Goal: Task Accomplishment & Management: Use online tool/utility

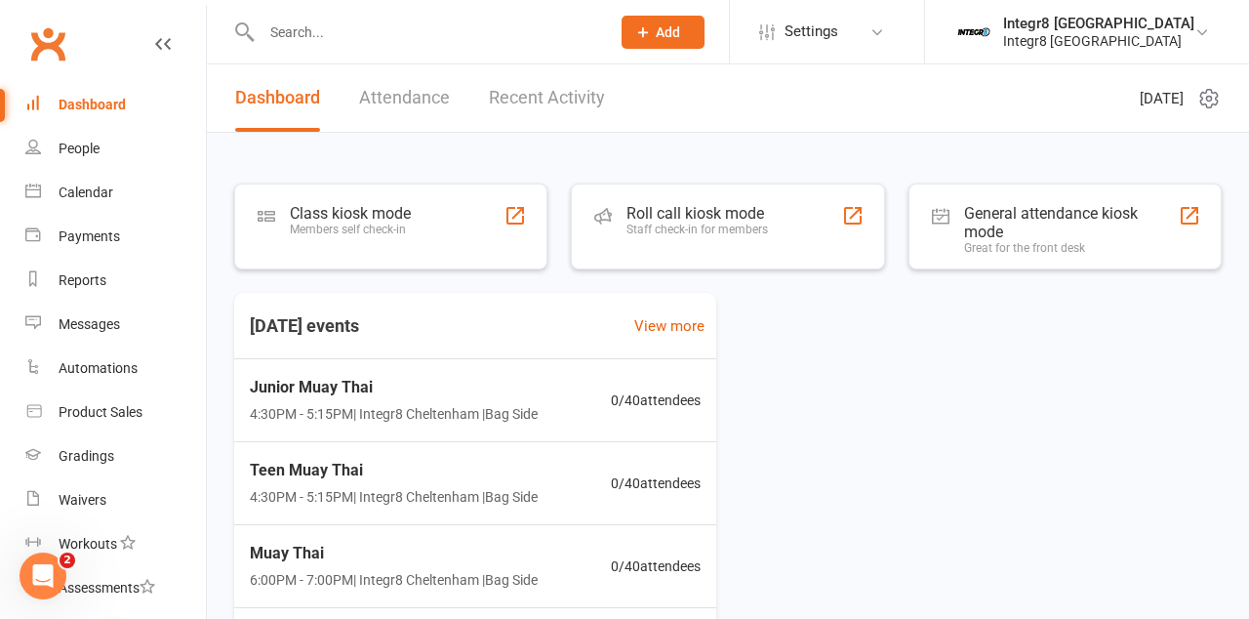
click at [430, 238] on div "Class kiosk mode Members self check-in" at bounding box center [390, 226] width 313 height 86
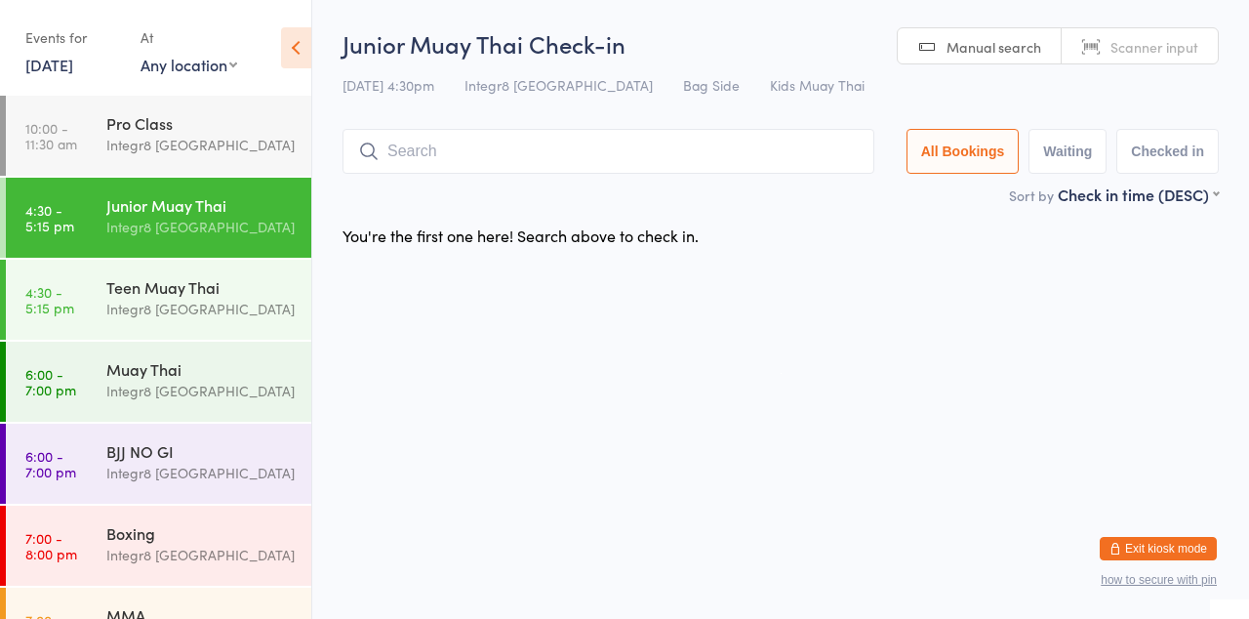
click at [558, 144] on input "search" at bounding box center [608, 151] width 532 height 45
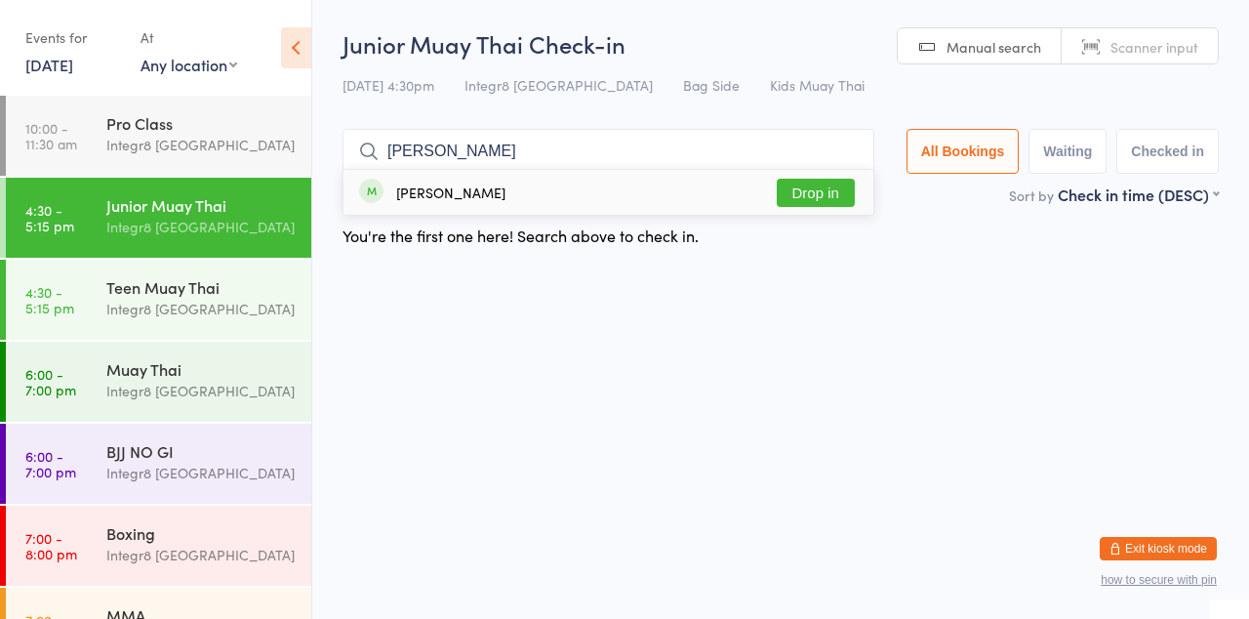
type input "Cohen"
click at [838, 201] on button "Drop in" at bounding box center [816, 193] width 78 height 28
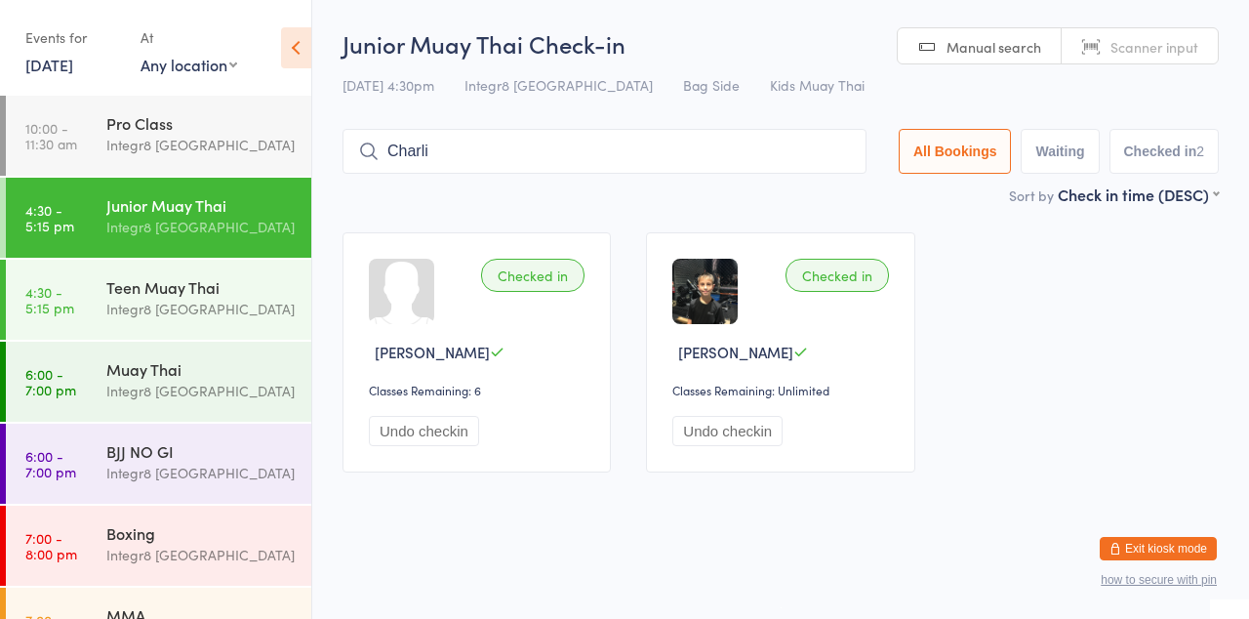
type input "Charlie"
click at [648, 159] on input "Charlie" at bounding box center [604, 151] width 524 height 45
click at [631, 160] on input "Charlie" at bounding box center [604, 151] width 524 height 45
click at [566, 172] on input "Charlie" at bounding box center [604, 151] width 524 height 45
click at [846, 146] on input "Charlie" at bounding box center [604, 151] width 524 height 45
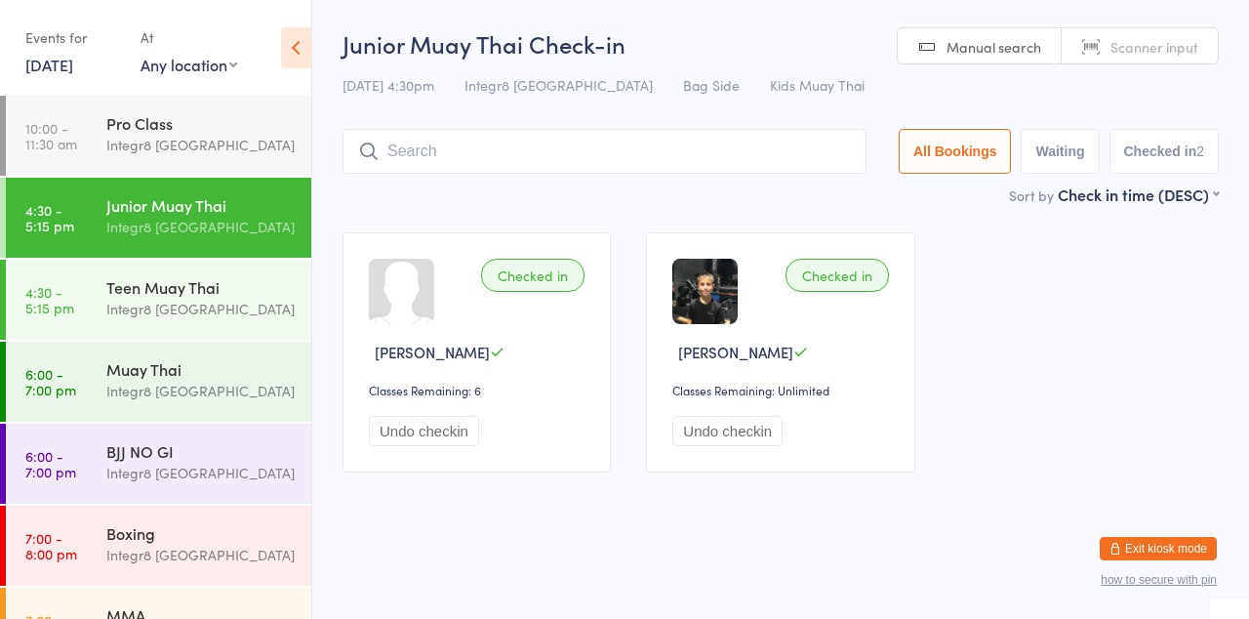
scroll to position [51, 0]
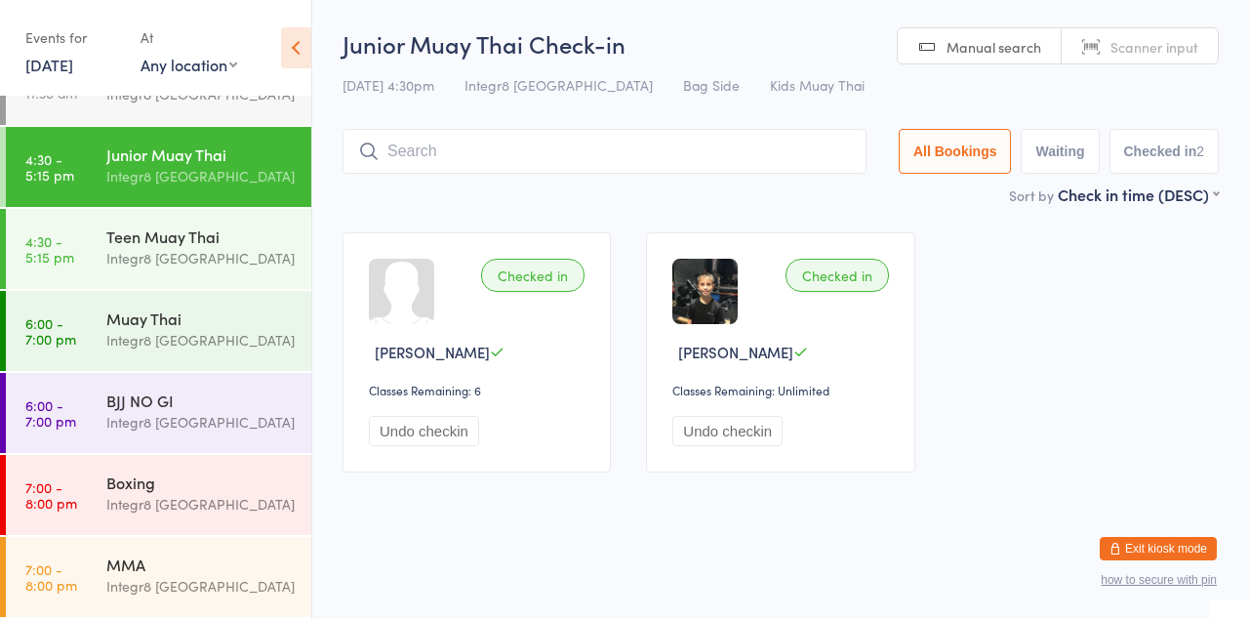
click at [180, 250] on div "Integr8 [GEOGRAPHIC_DATA]" at bounding box center [200, 258] width 188 height 22
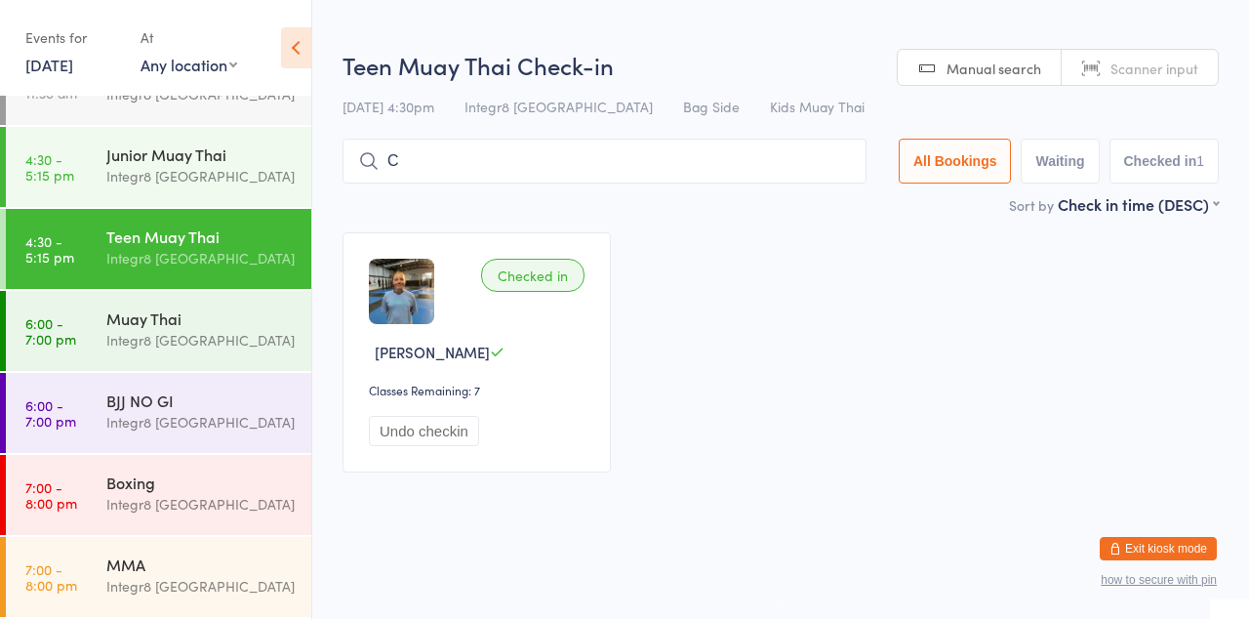
type input "Cg"
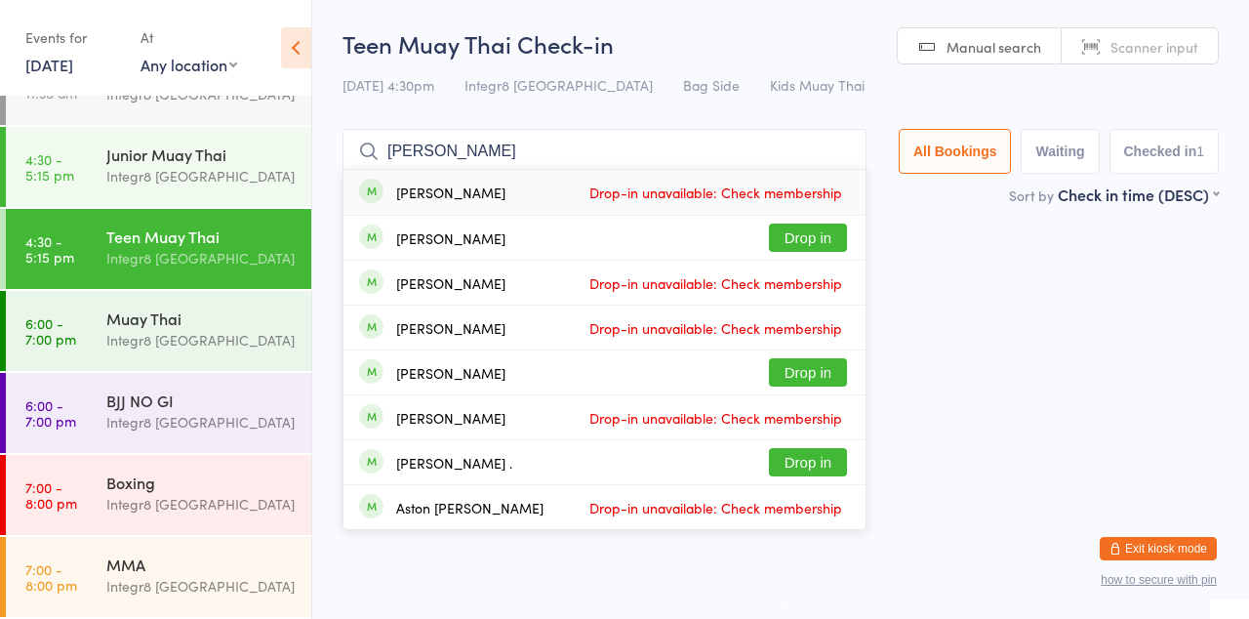
type input "Charlie"
click at [807, 240] on button "Drop in" at bounding box center [808, 237] width 78 height 28
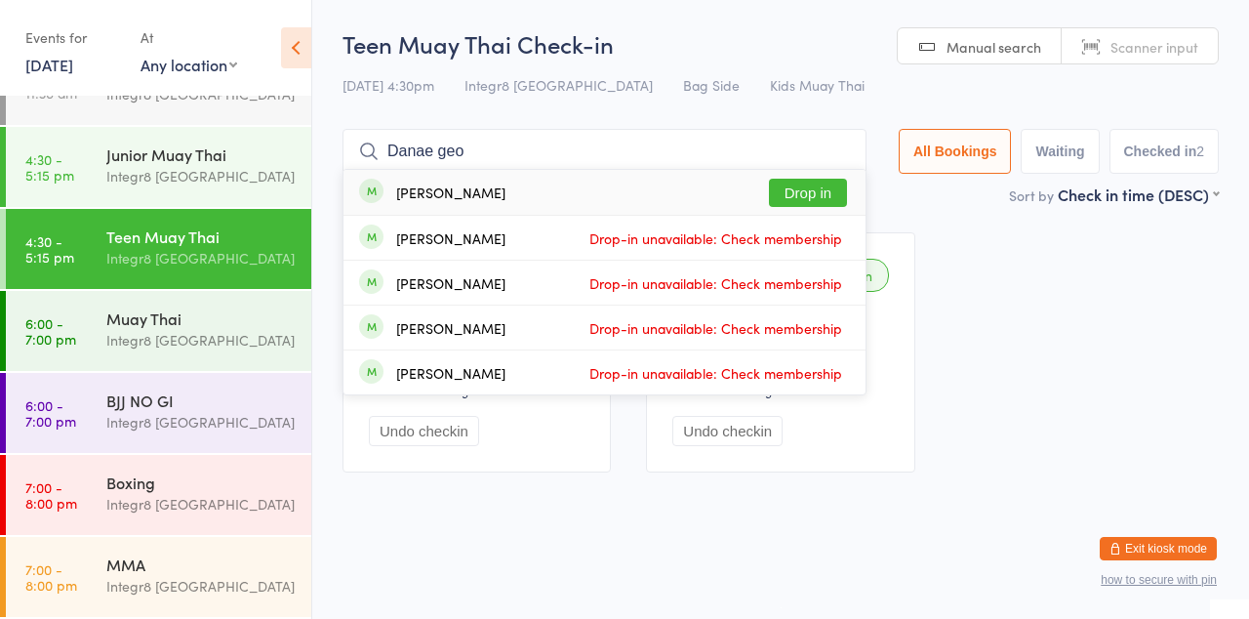
type input "Danae geo"
click at [841, 185] on button "Drop in" at bounding box center [808, 193] width 78 height 28
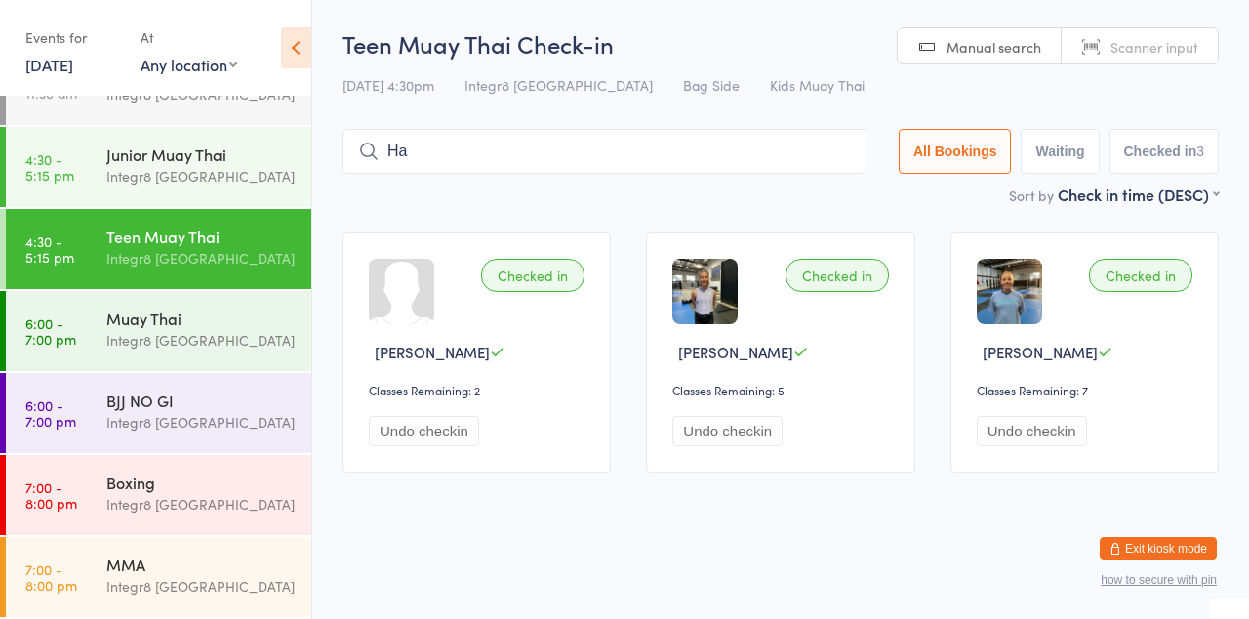
type input "H"
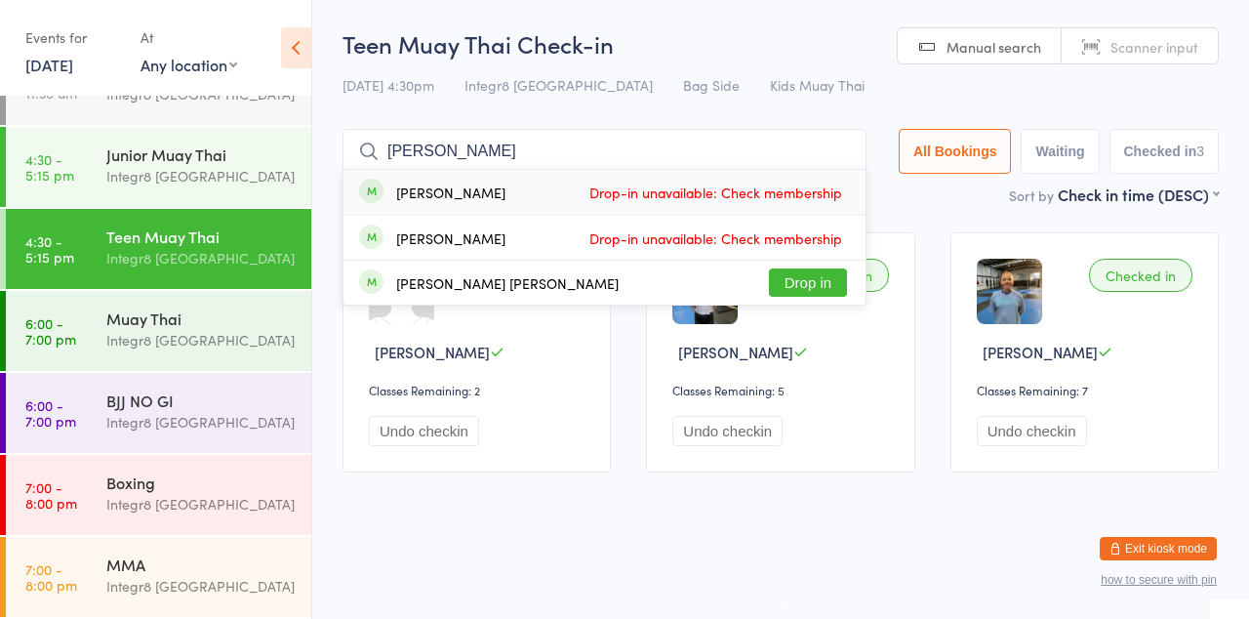
type input "Archer"
click at [819, 276] on button "Drop in" at bounding box center [808, 282] width 78 height 28
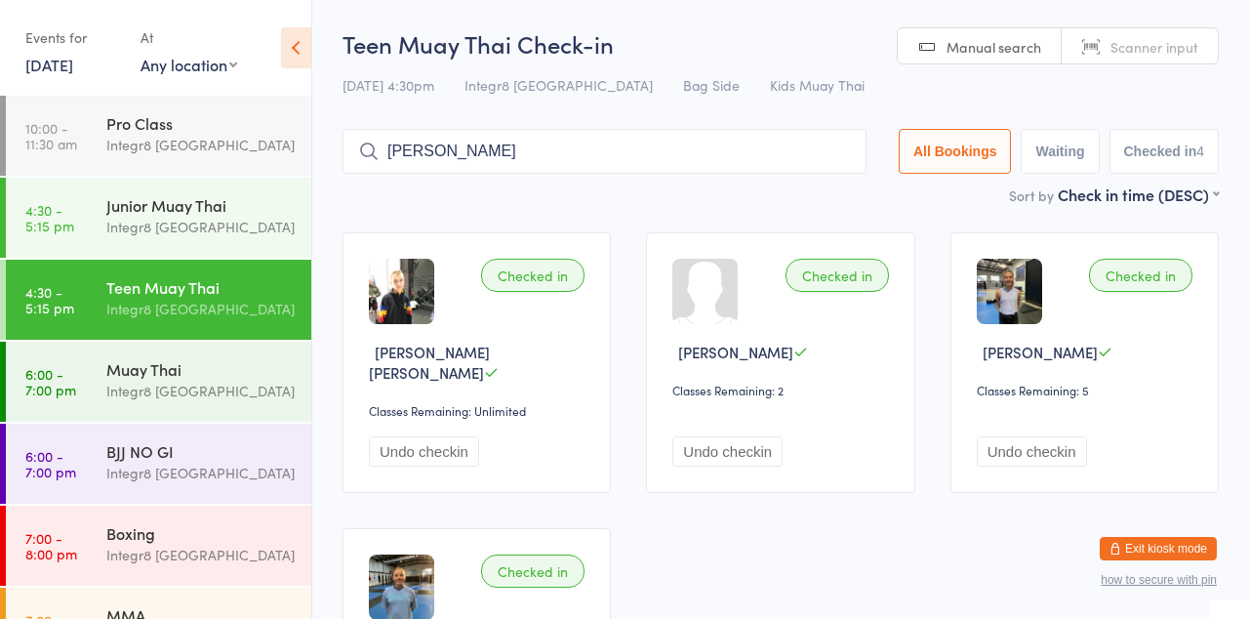
type input "Bob"
click at [464, 203] on div "Bob . Drop in" at bounding box center [604, 192] width 522 height 45
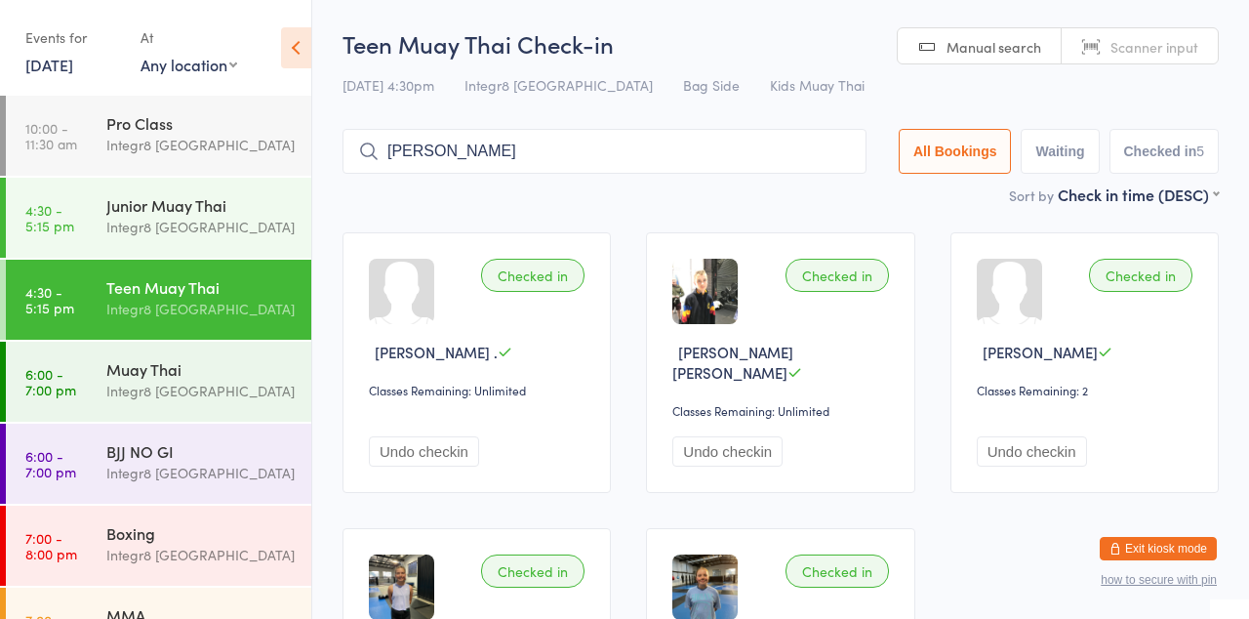
type input "Billie"
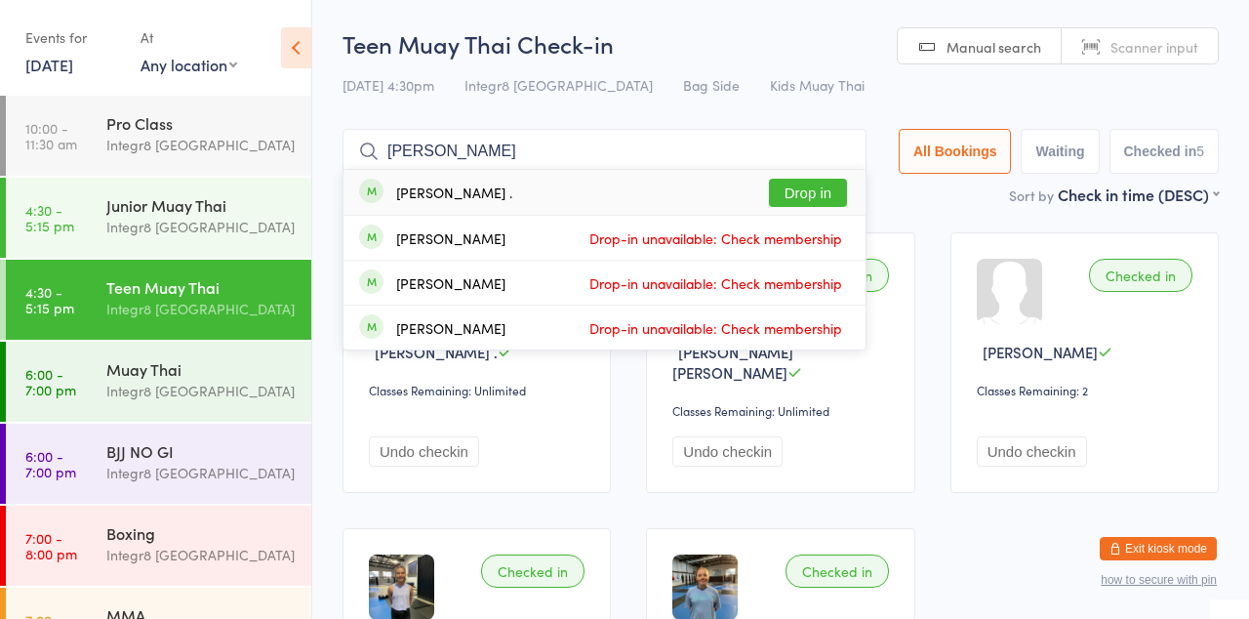
click at [810, 193] on button "Drop in" at bounding box center [808, 193] width 78 height 28
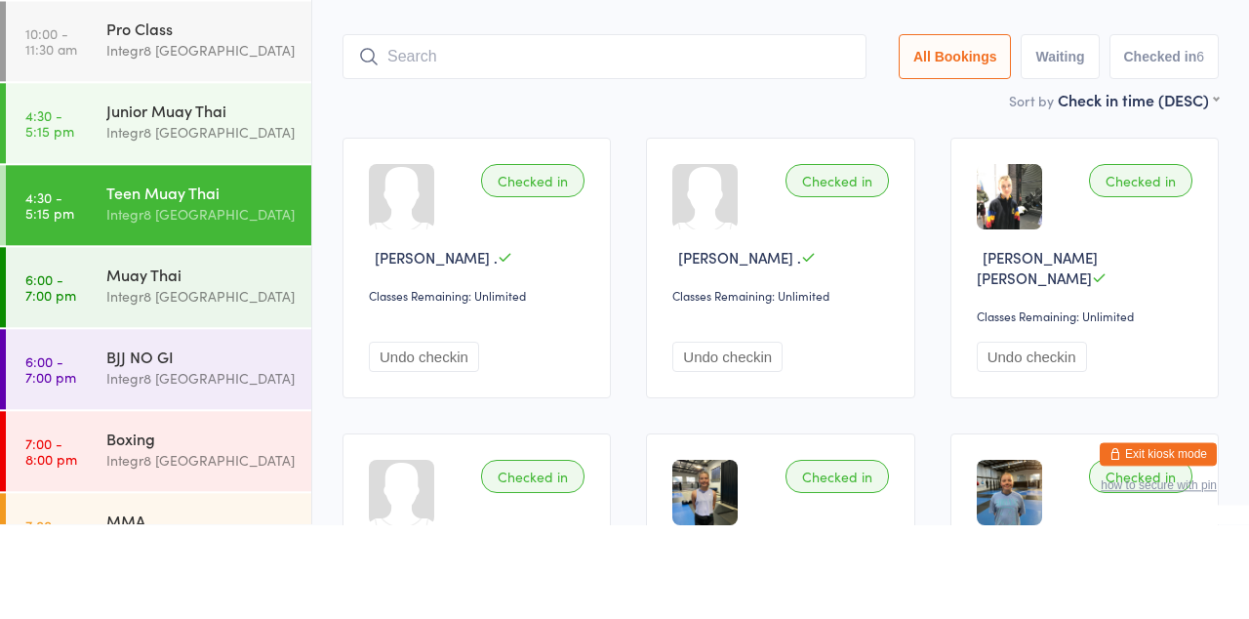
click at [492, 145] on input "search" at bounding box center [604, 151] width 524 height 45
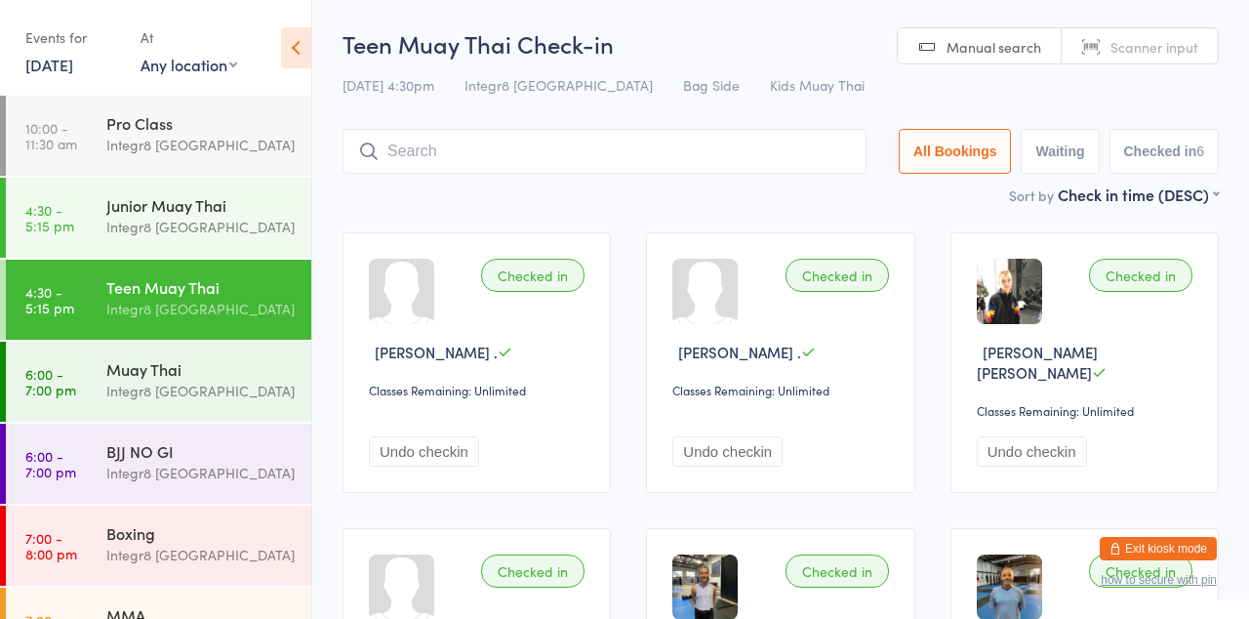
click at [484, 171] on input "search" at bounding box center [604, 151] width 524 height 45
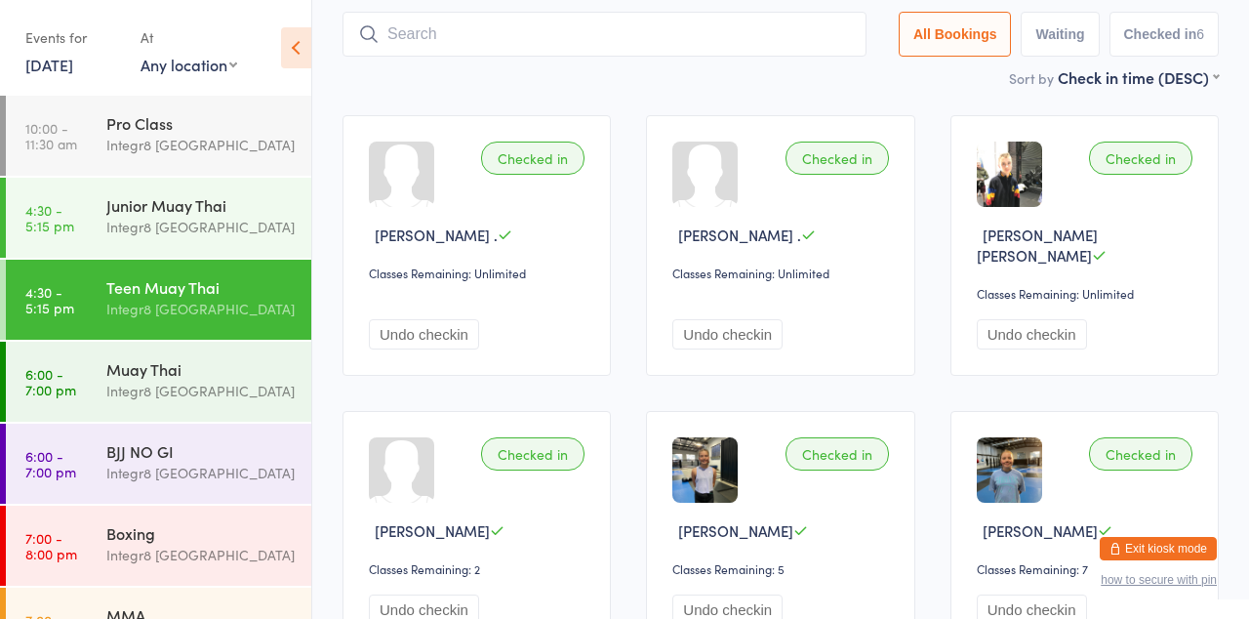
scroll to position [129, 0]
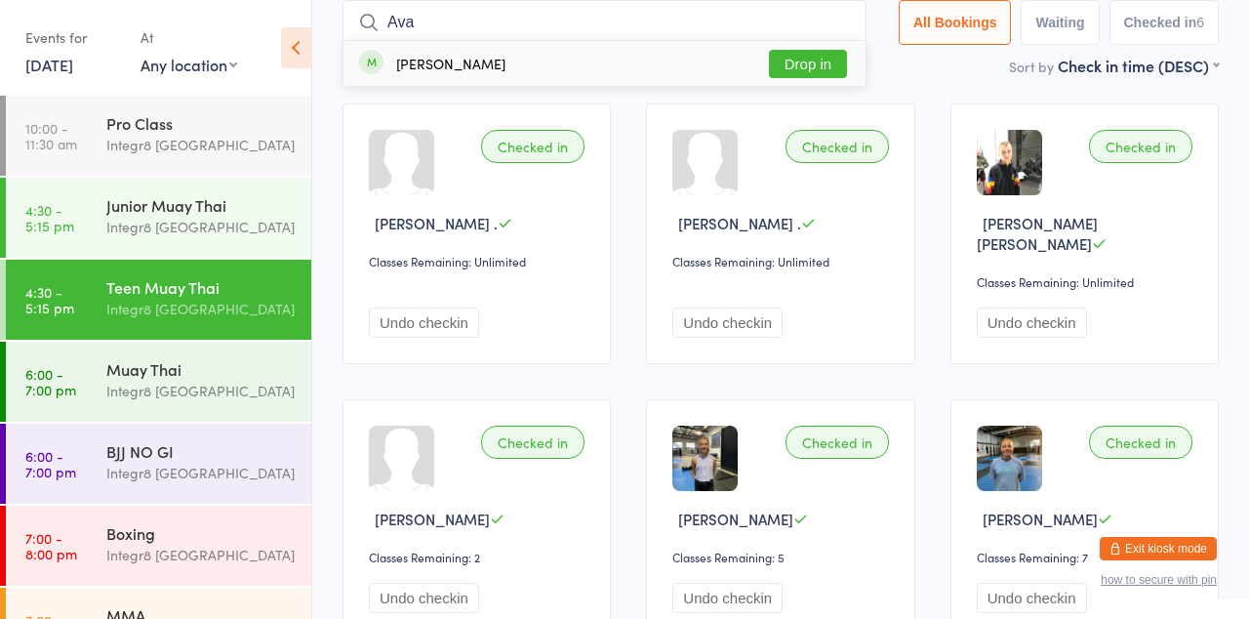
type input "Ava"
click at [580, 55] on div "Ava Louras Drop in" at bounding box center [604, 63] width 522 height 45
